Goal: Find specific page/section: Find specific page/section

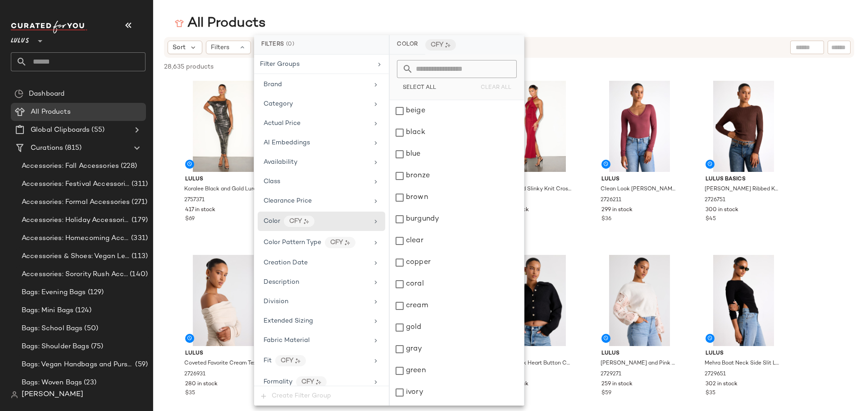
click at [292, 17] on div "All Products" at bounding box center [509, 23] width 712 height 18
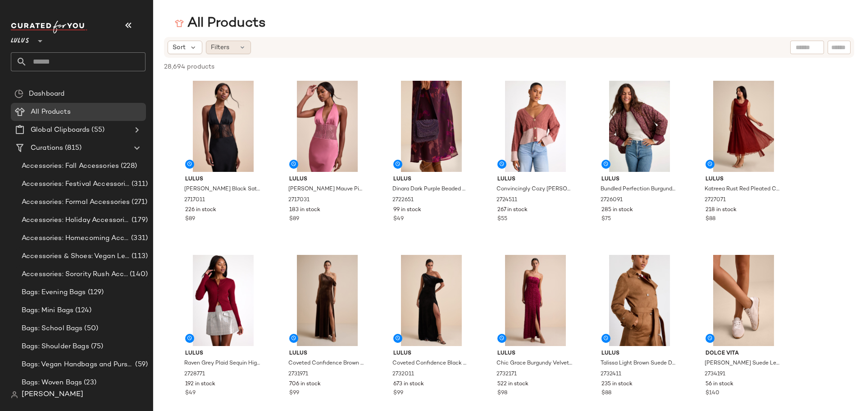
click at [224, 50] on span "Filters" at bounding box center [220, 47] width 18 height 9
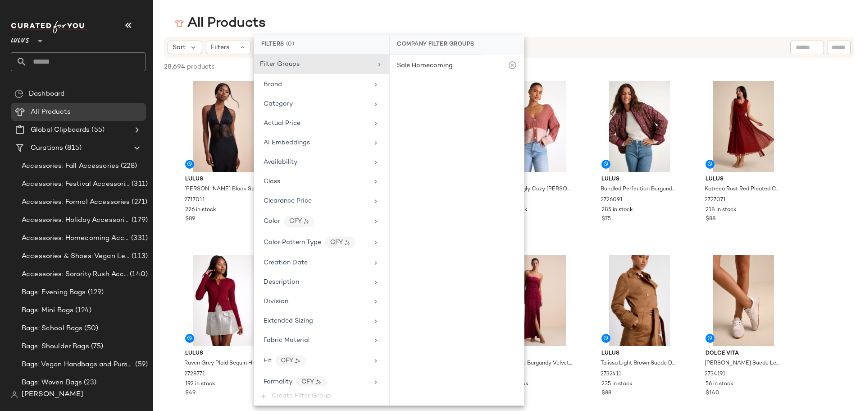
click at [593, 17] on div "All Products" at bounding box center [509, 23] width 712 height 18
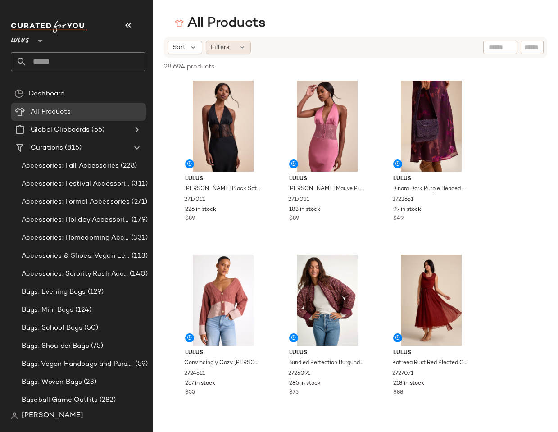
click at [230, 50] on div "Filters" at bounding box center [228, 48] width 45 height 14
click at [352, 32] on div "All Products" at bounding box center [355, 23] width 405 height 18
click at [219, 48] on span "Filters" at bounding box center [220, 47] width 18 height 9
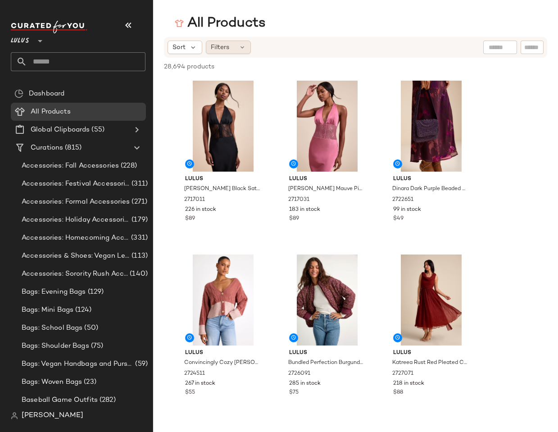
click at [245, 51] on div "Filters" at bounding box center [228, 48] width 45 height 14
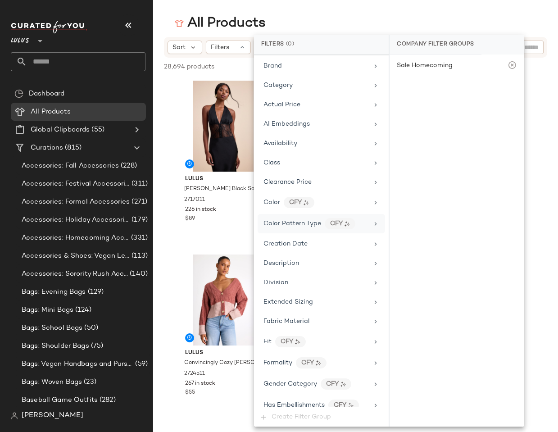
scroll to position [15, 0]
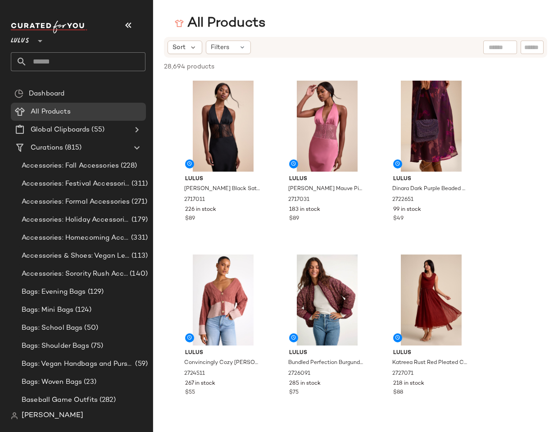
click at [230, 54] on div "Sort Filters" at bounding box center [355, 47] width 383 height 21
click at [228, 50] on span "Filters" at bounding box center [220, 47] width 18 height 9
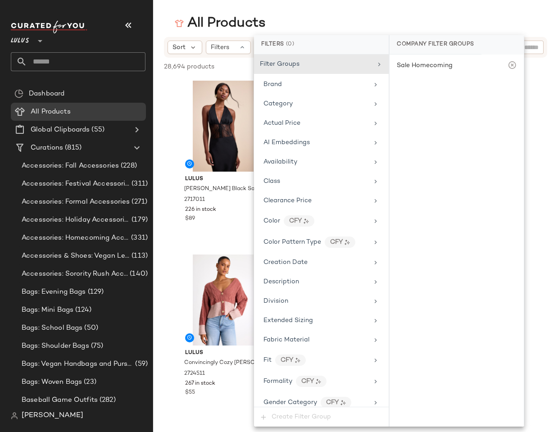
click at [327, 24] on div "All Products" at bounding box center [355, 23] width 405 height 18
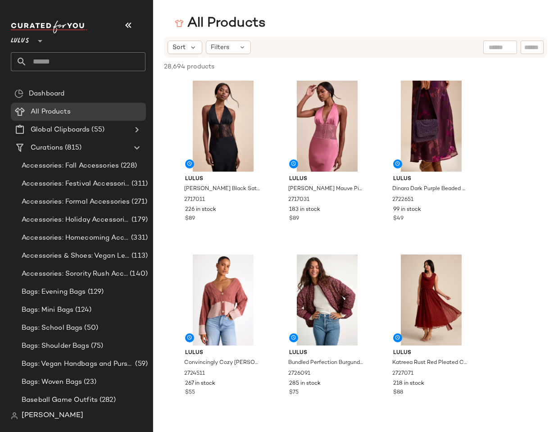
click at [228, 49] on span "Filters" at bounding box center [220, 47] width 18 height 9
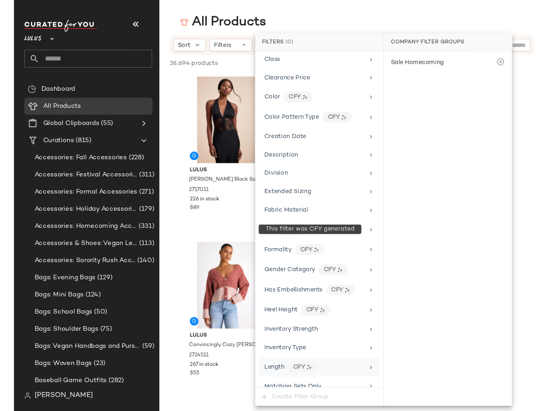
scroll to position [135, 0]
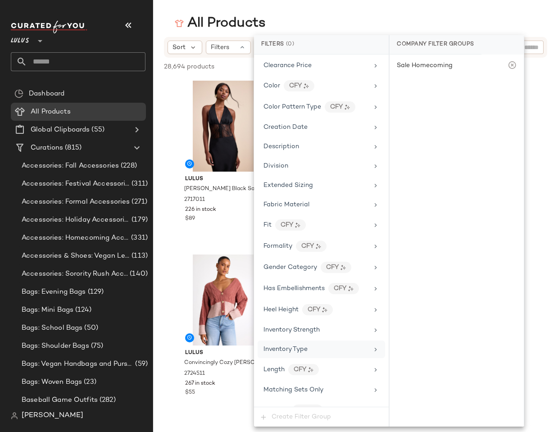
click at [305, 346] on span "Inventory Type" at bounding box center [286, 349] width 44 height 7
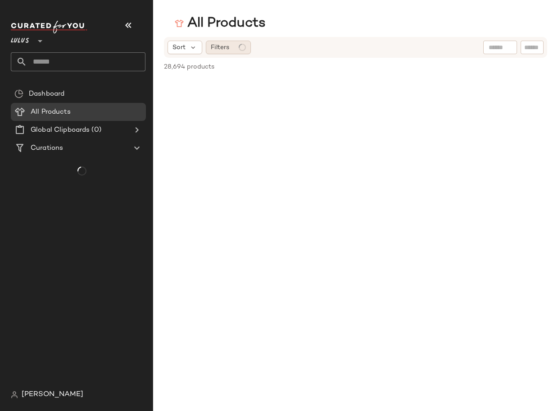
click at [228, 50] on span "Filters" at bounding box center [220, 47] width 18 height 9
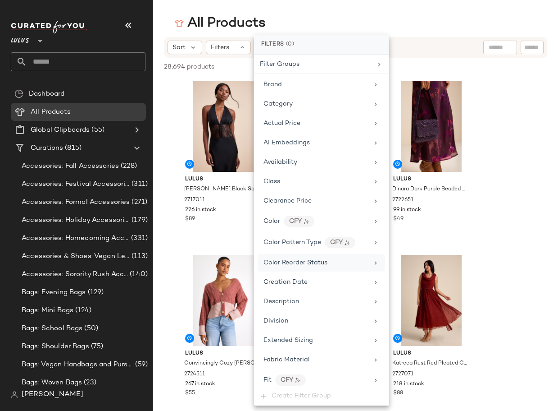
click at [306, 259] on span "Color Reorder Status" at bounding box center [296, 262] width 64 height 7
